Goal: Complete application form

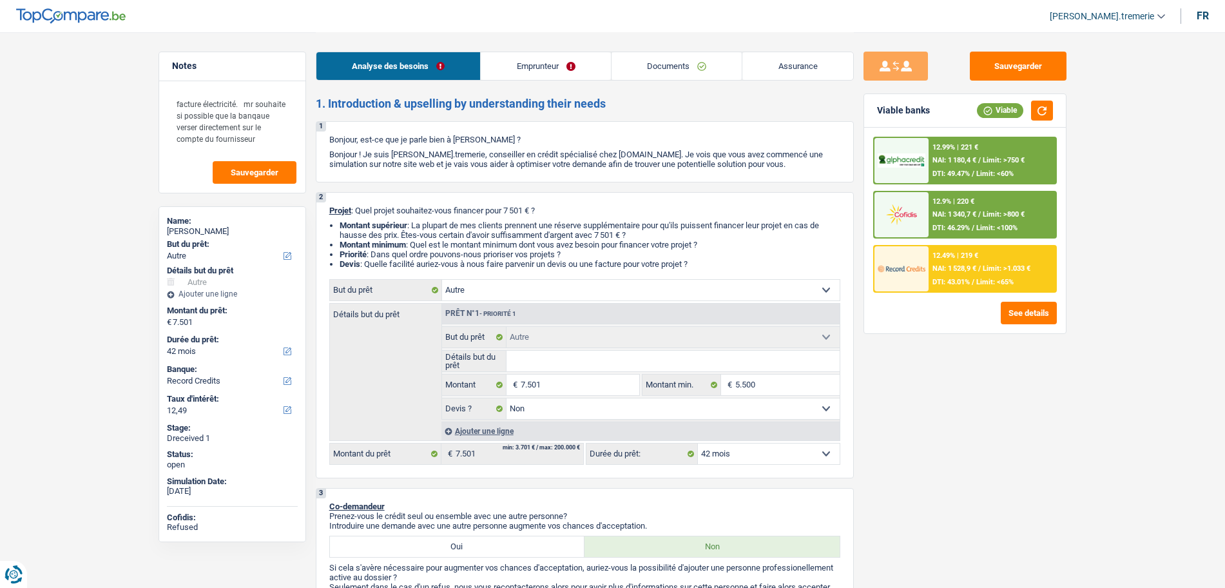
select select "other"
select select "42"
select select "record credits"
select select "other"
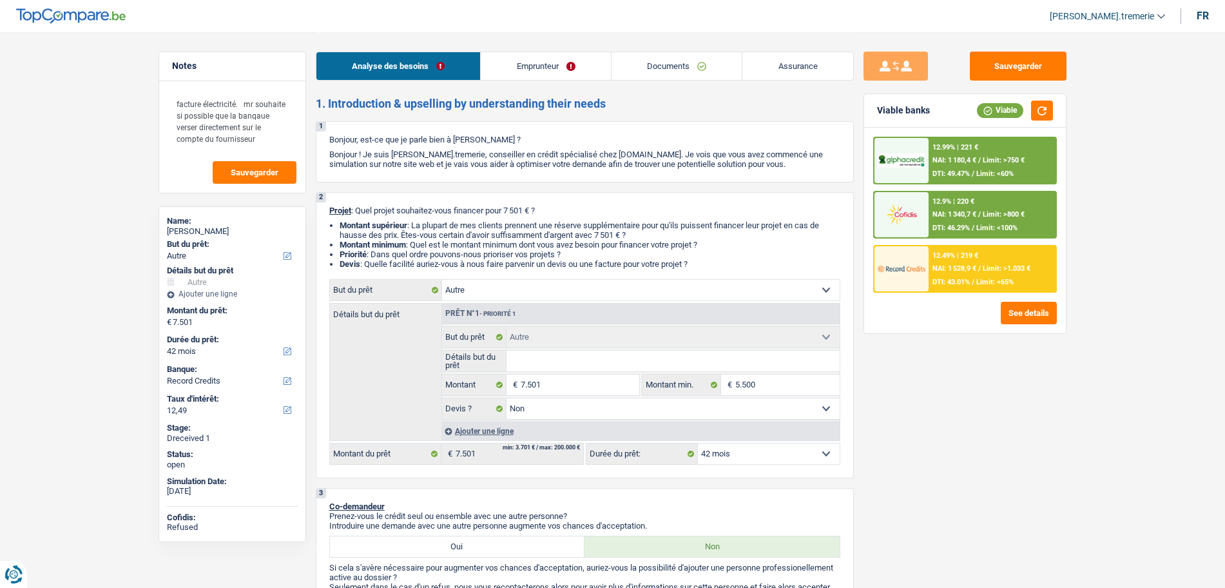
select select "other"
select select "false"
select select "42"
select select "privateEmployee"
select select "netSalary"
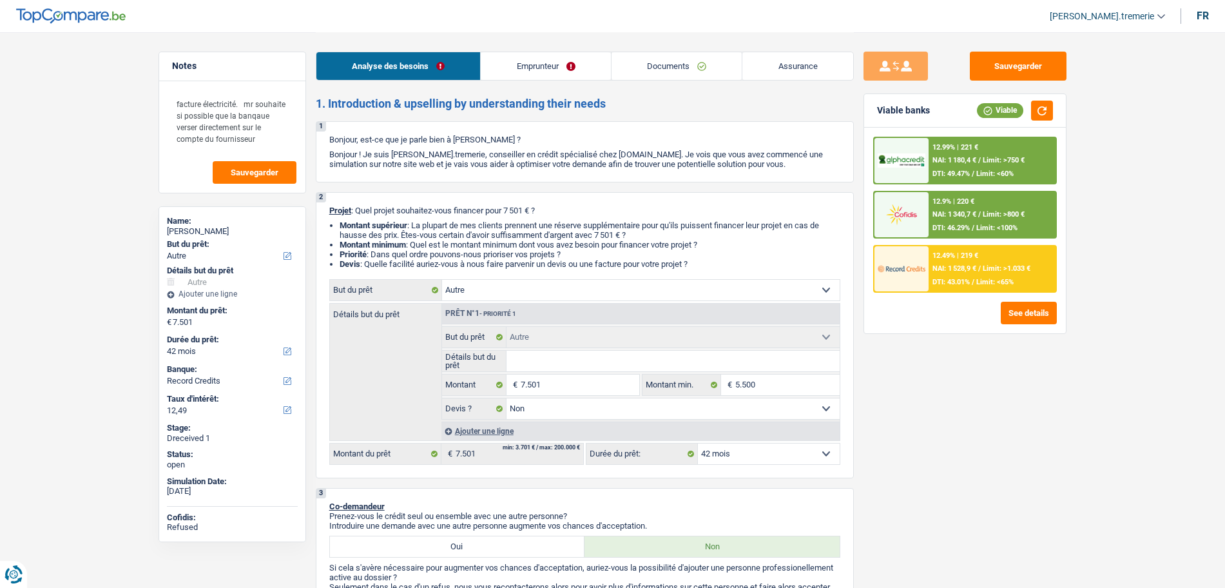
select select "mealVouchers"
select select "rents"
select select "carLoan"
select select "72"
select select "other"
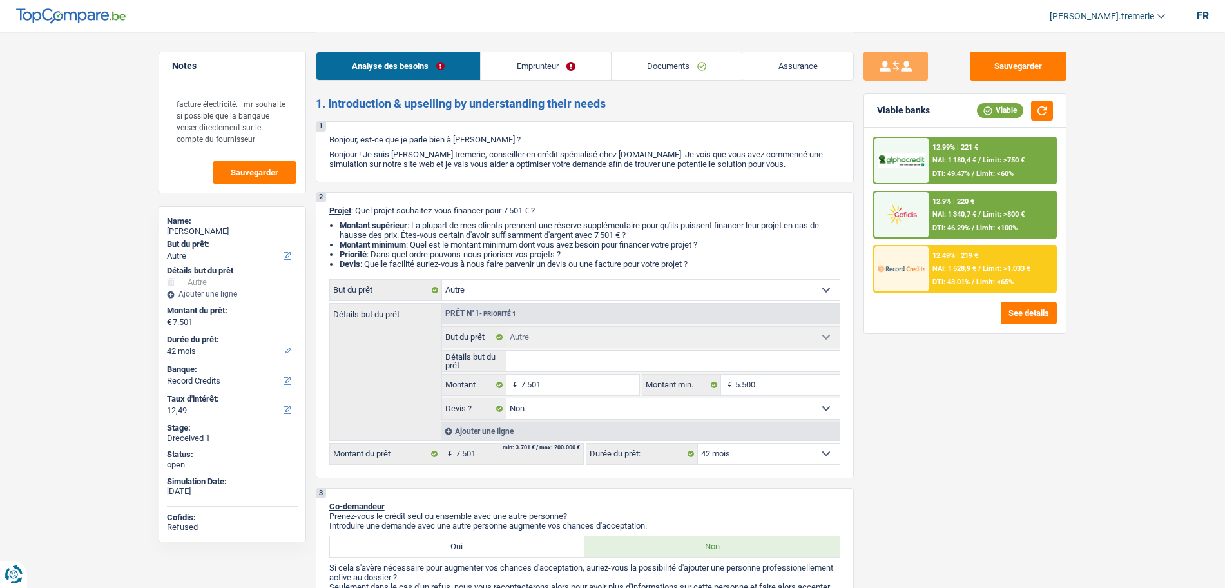
select select "other"
select select "false"
select select "42"
select select "privateEmployee"
select select "netSalary"
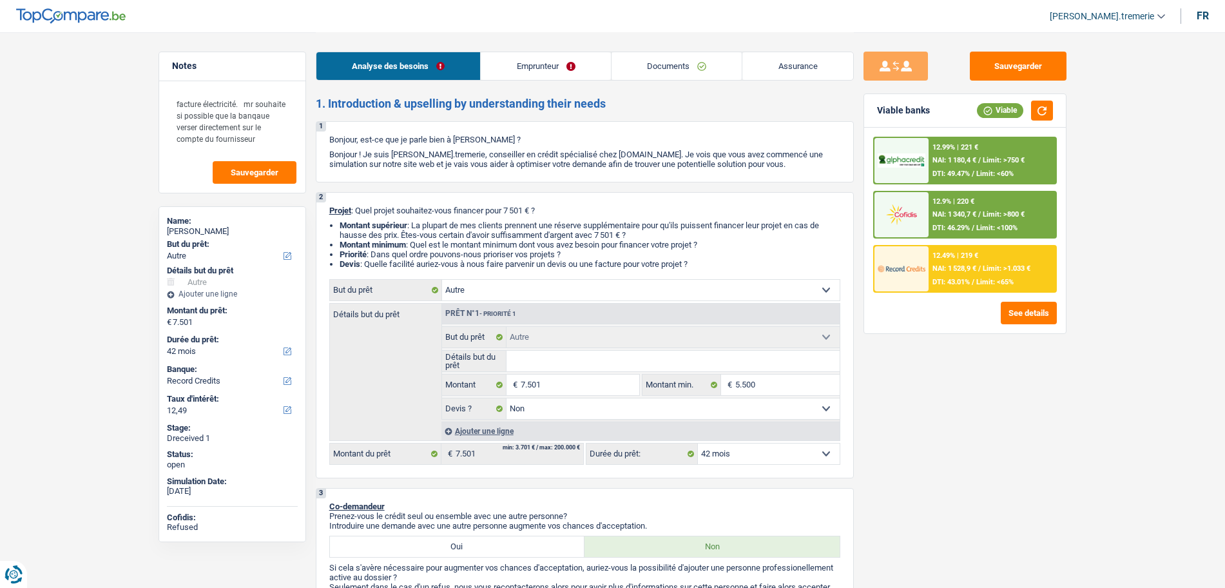
select select "mealVouchers"
select select "BE"
select select "bigCompanies"
click at [514, 75] on link "Emprunteur" at bounding box center [546, 66] width 130 height 28
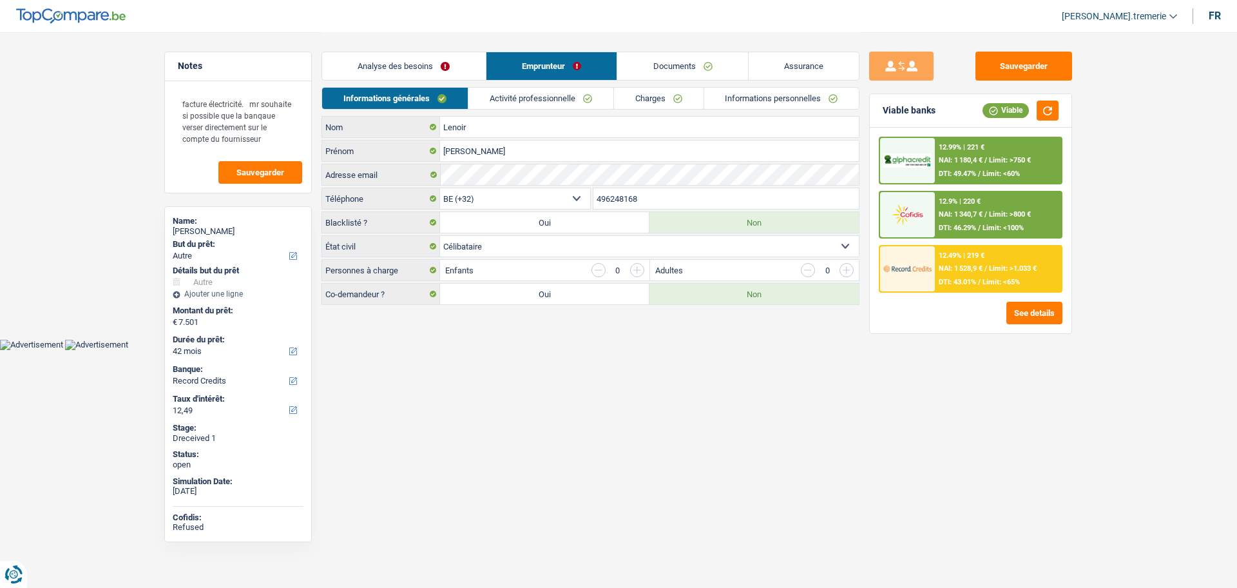
click at [540, 93] on link "Activité professionnelle" at bounding box center [540, 98] width 145 height 21
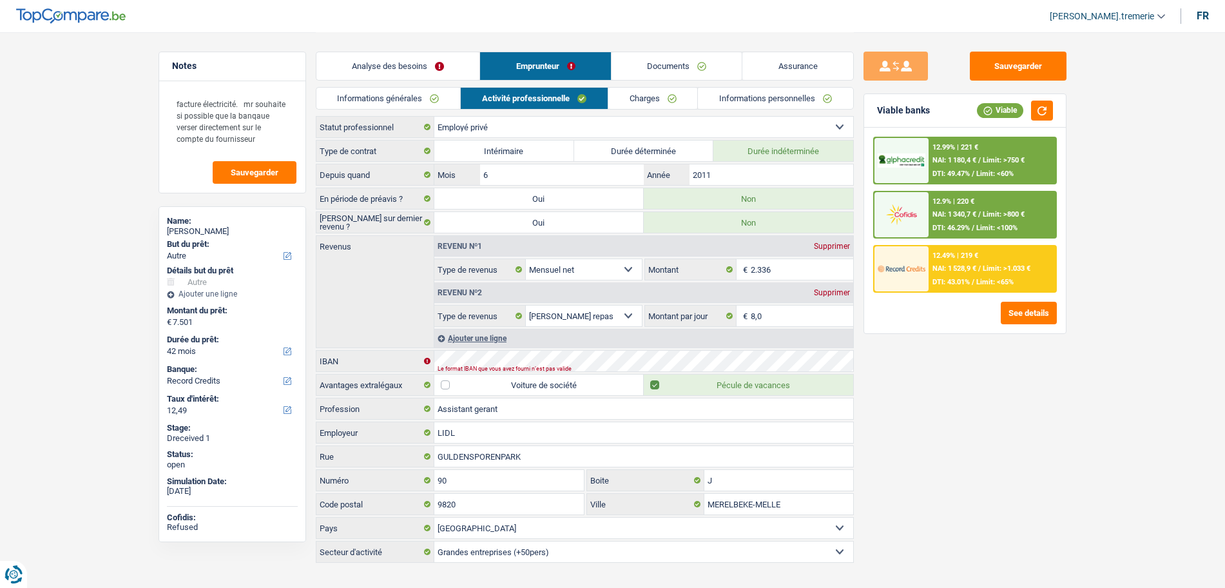
click at [658, 100] on link "Charges" at bounding box center [653, 98] width 90 height 21
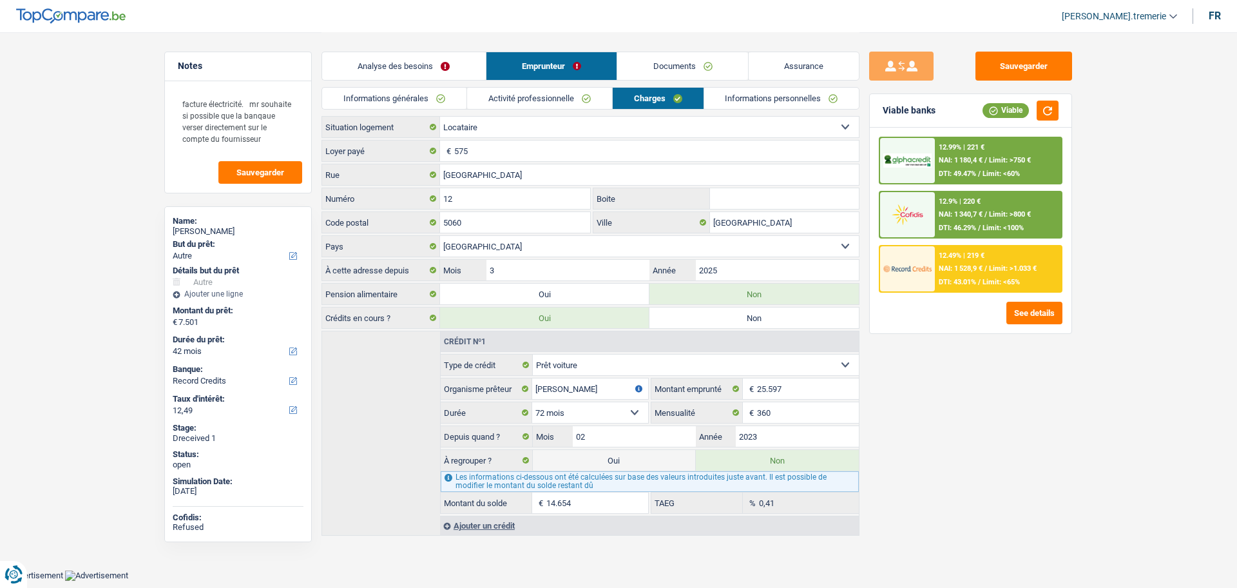
click at [747, 104] on link "Informations personnelles" at bounding box center [781, 98] width 155 height 21
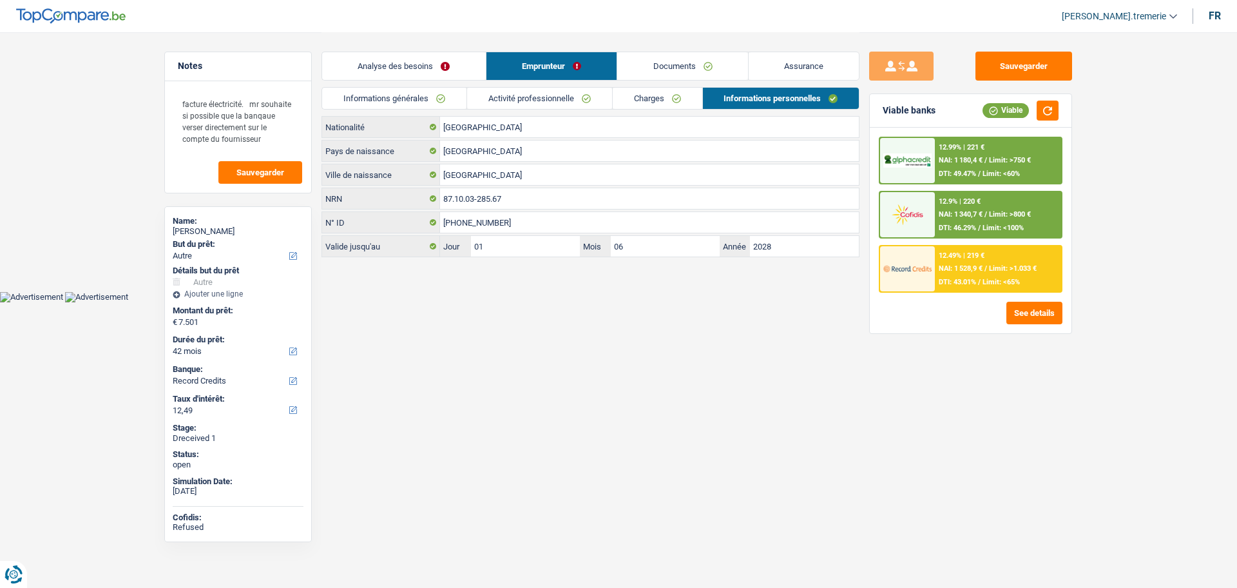
click at [400, 64] on link "Analyse des besoins" at bounding box center [404, 66] width 164 height 28
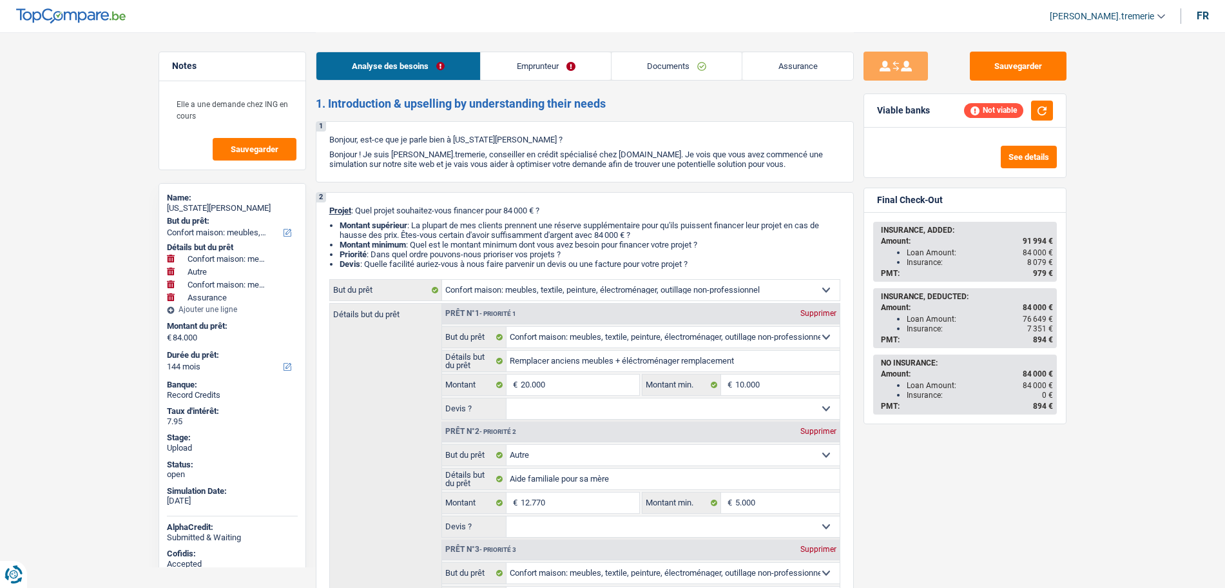
select select "household"
select select "other"
select select "household"
select select "insurance"
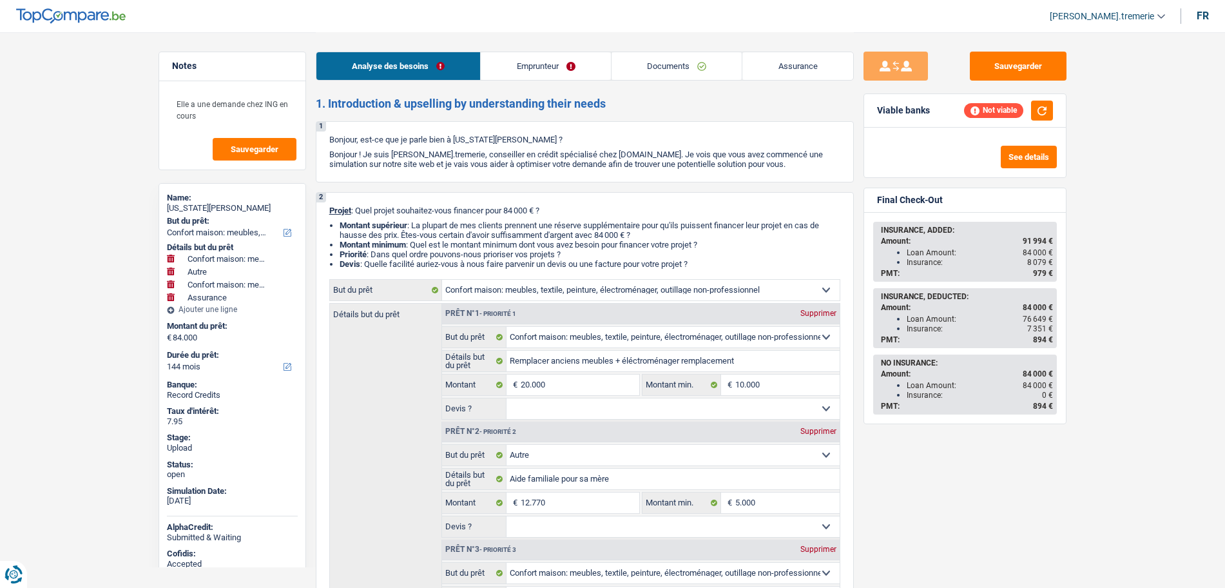
select select "144"
select select "household"
select select "other"
select select "household"
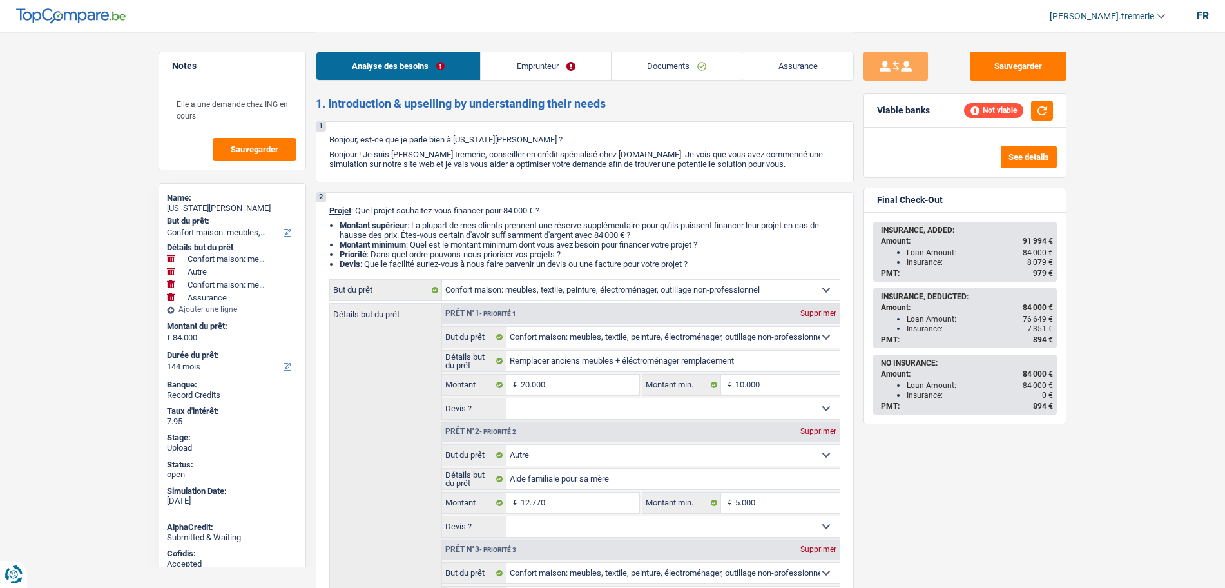
select select "insurance"
select select "144"
select select "publicEmployee"
select select "netSalary"
select select "mealVouchers"
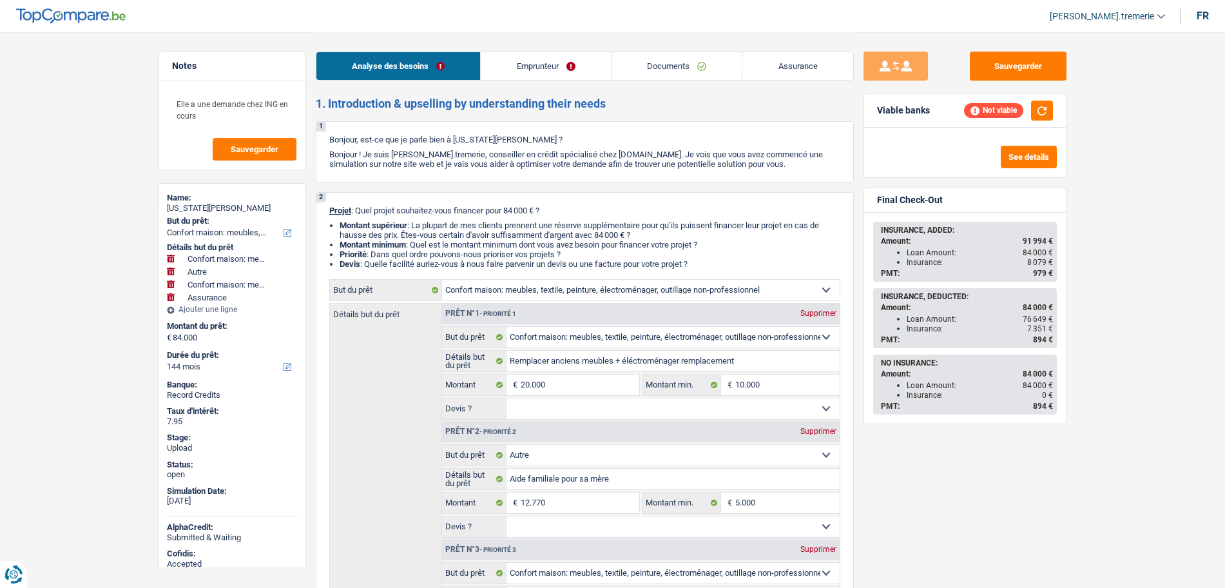
select select "familyAllowances"
select select "ownerWithMortgage"
select select "mortgage"
select select "240"
select select "cardOrCredit"
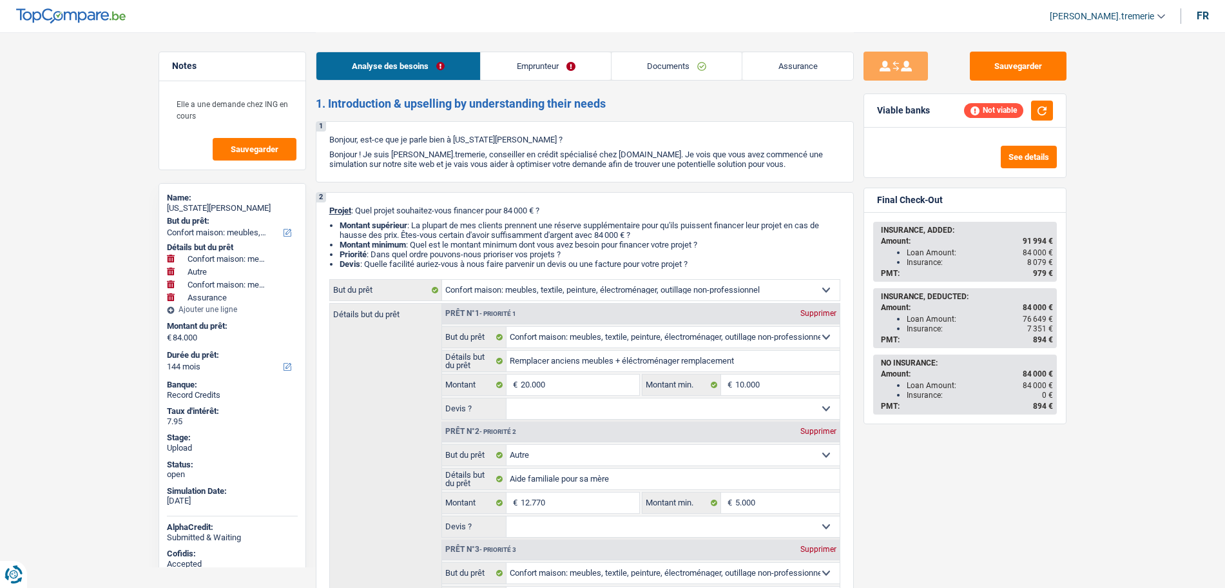
select select "cardOrCredit"
select select "renovationLoan"
select select "84"
select select "household"
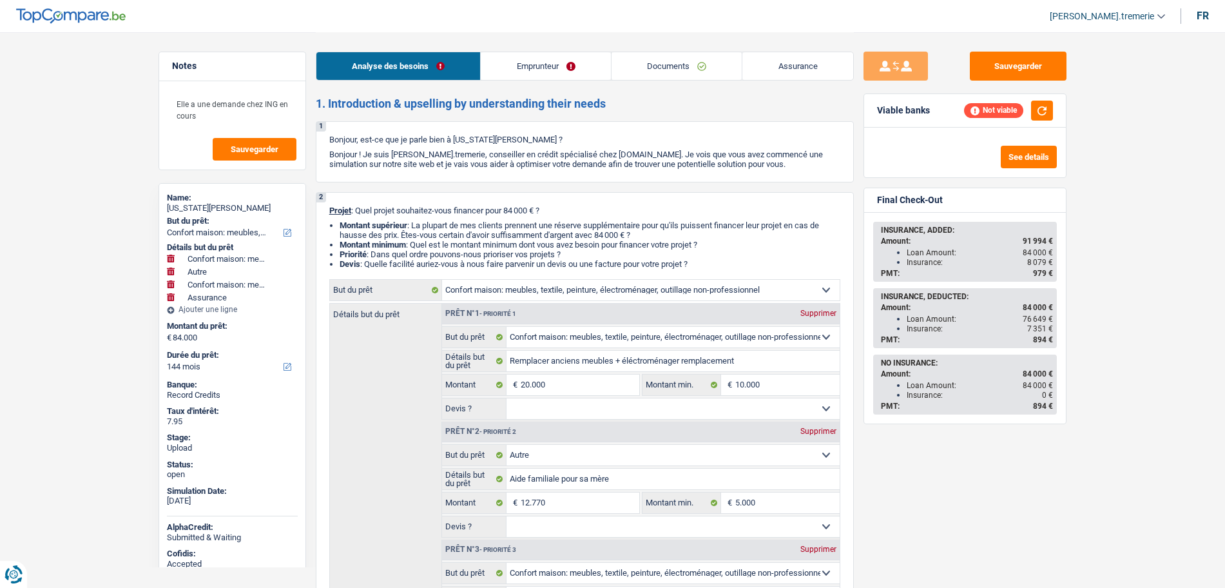
select select "other"
select select "household"
select select "insurance"
select select "144"
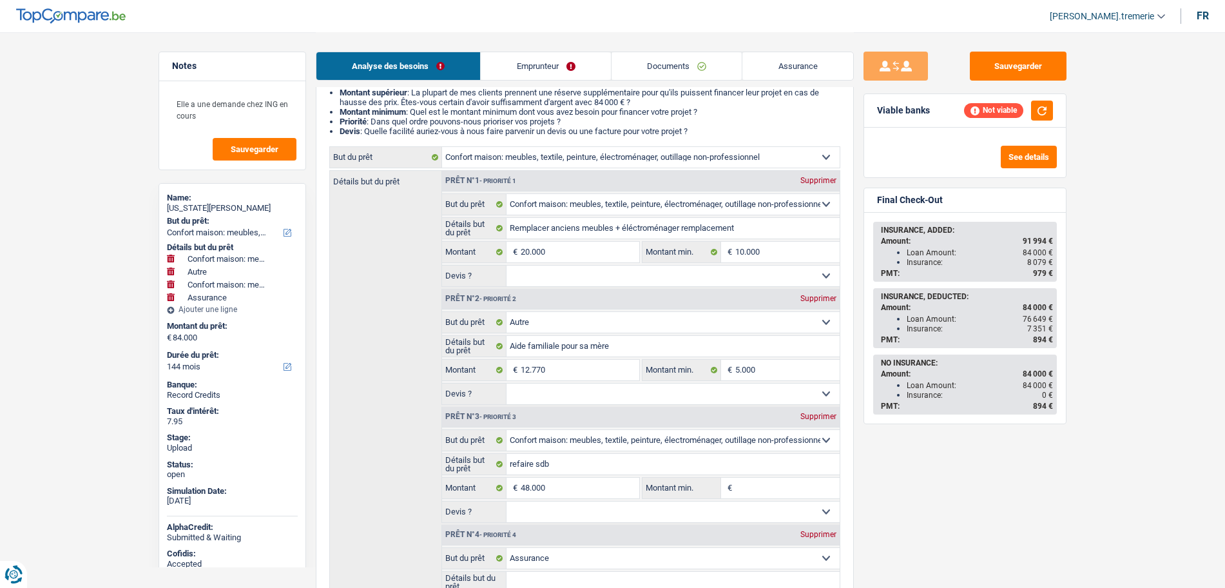
scroll to position [129, 0]
